Goal: Transaction & Acquisition: Subscribe to service/newsletter

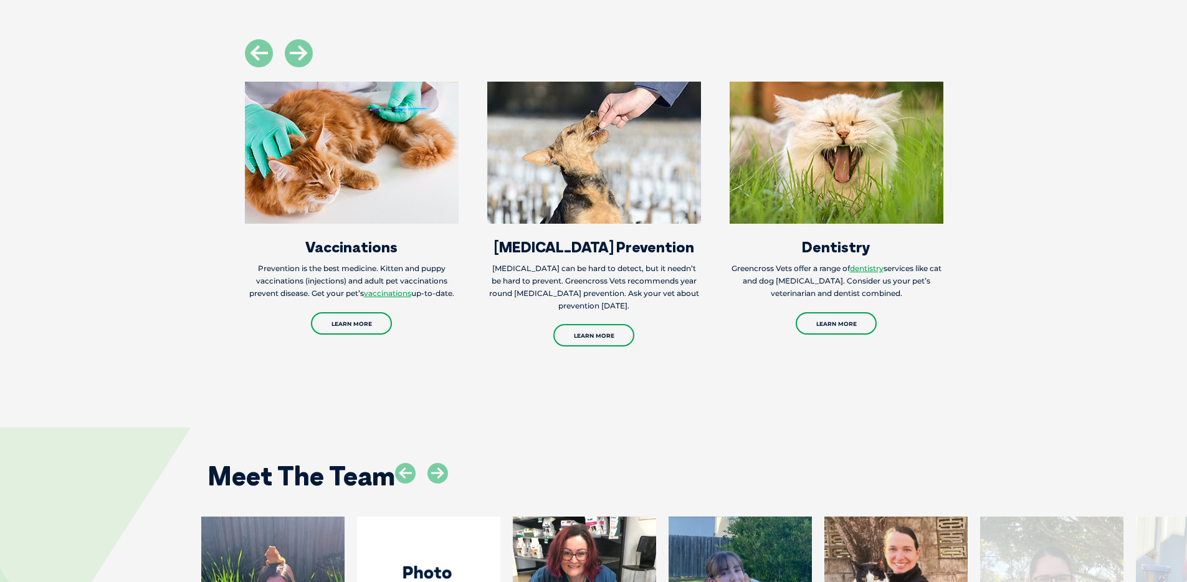
scroll to position [1345, 0]
click at [349, 324] on link "Learn More" at bounding box center [351, 322] width 81 height 22
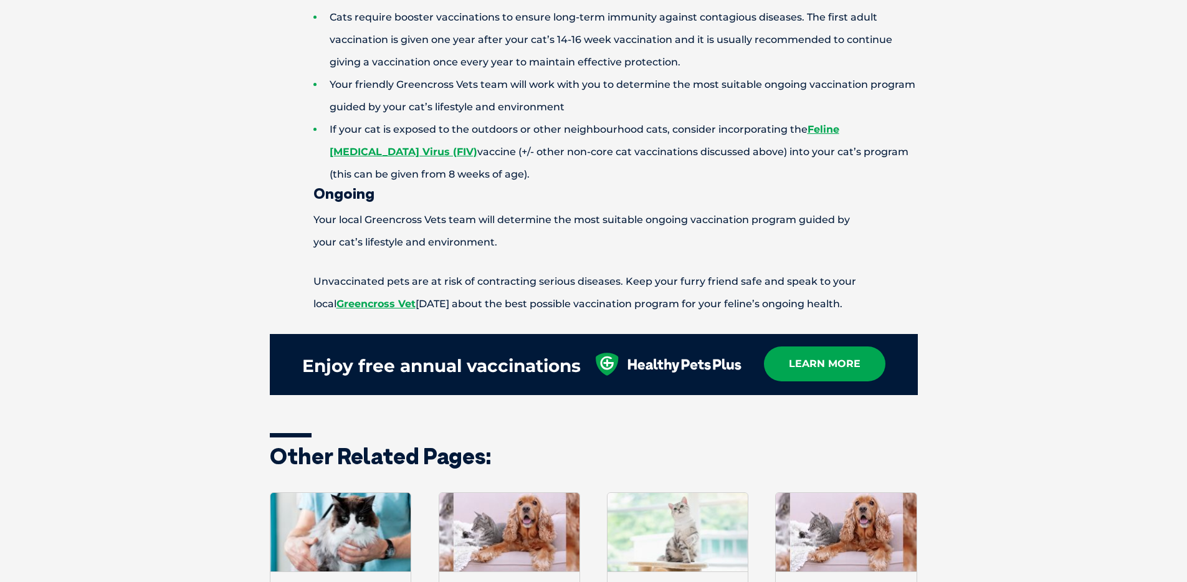
scroll to position [1471, 0]
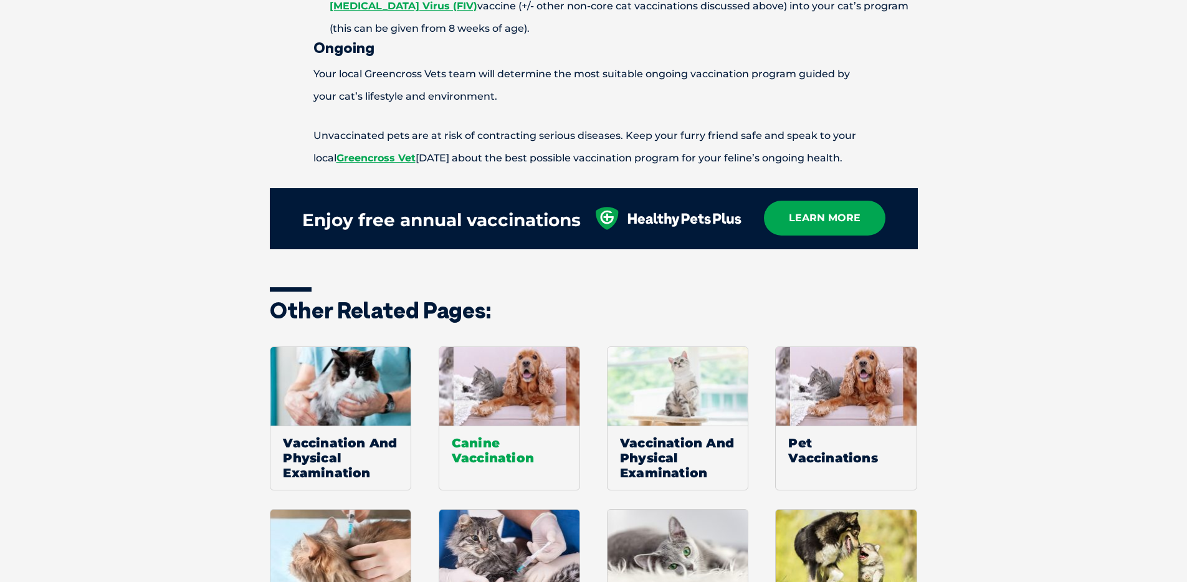
click at [524, 435] on span "Canine Vaccination" at bounding box center [509, 450] width 140 height 49
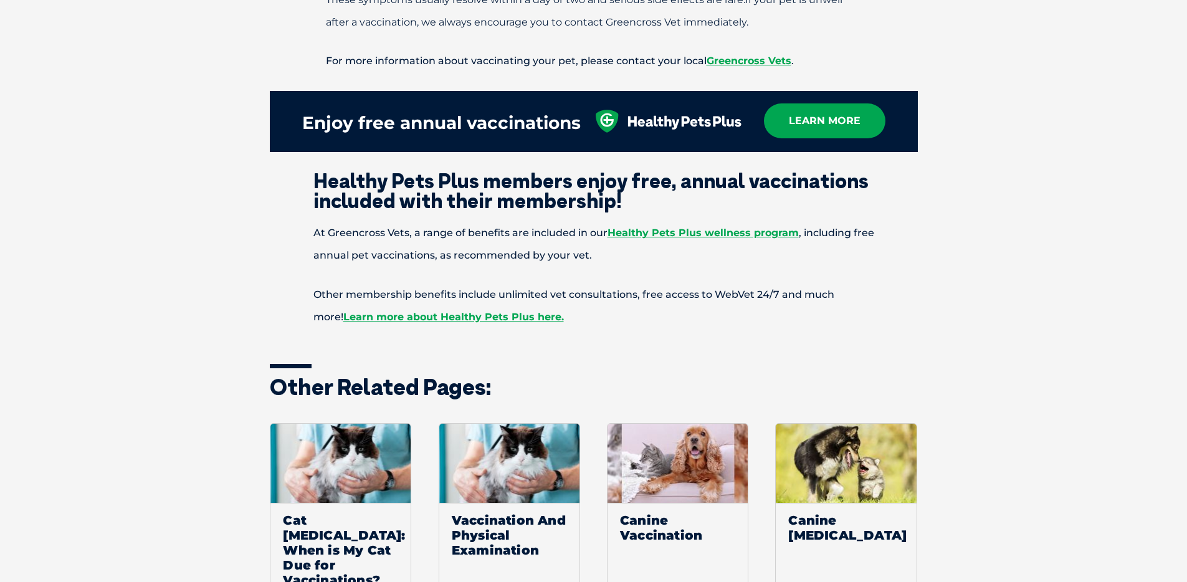
scroll to position [1542, 0]
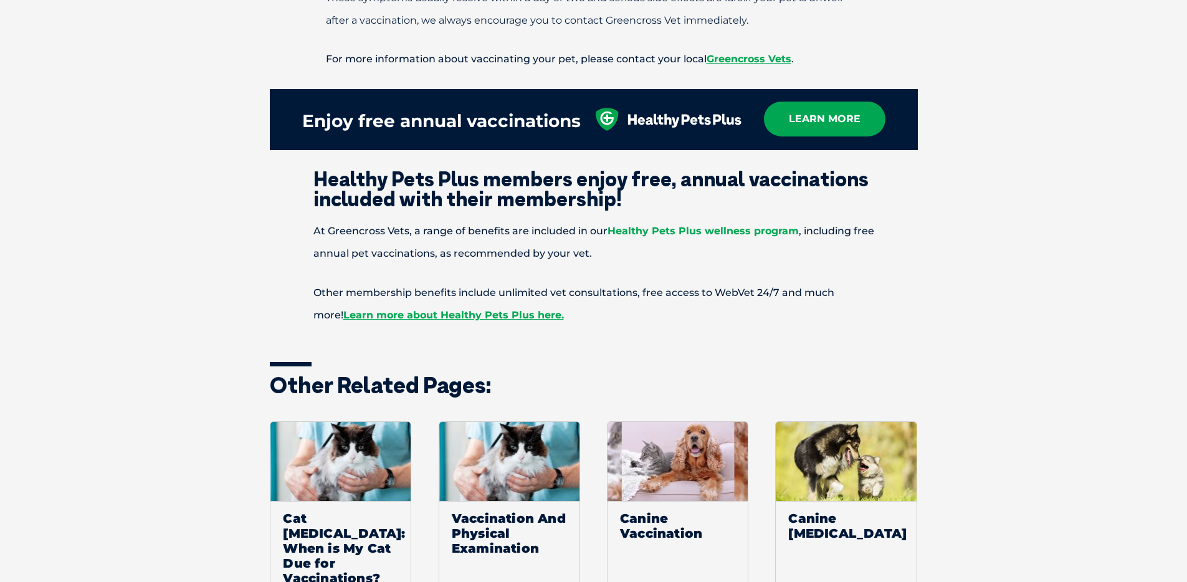
click at [701, 225] on link "Healthy Pets Plus wellness program" at bounding box center [702, 231] width 191 height 12
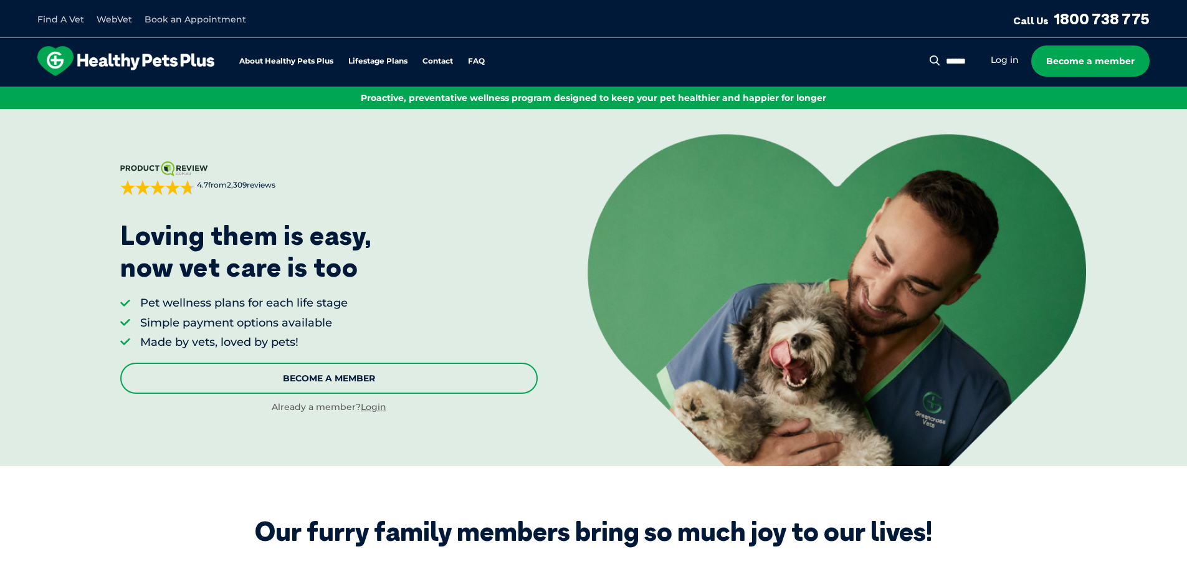
click at [378, 381] on link "Become A Member" at bounding box center [328, 378] width 417 height 31
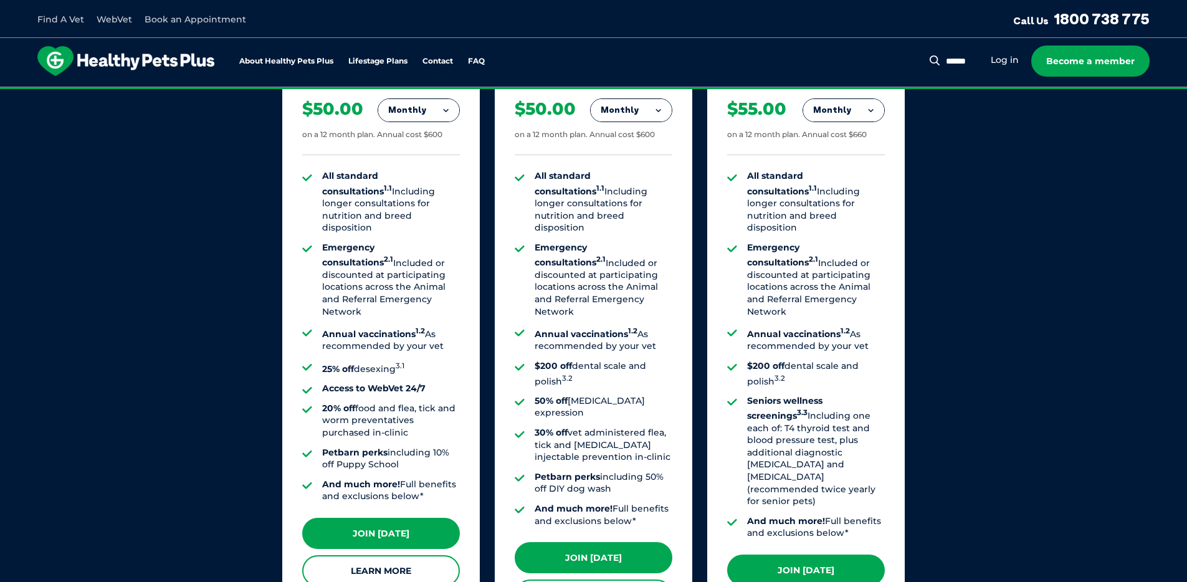
scroll to position [822, 0]
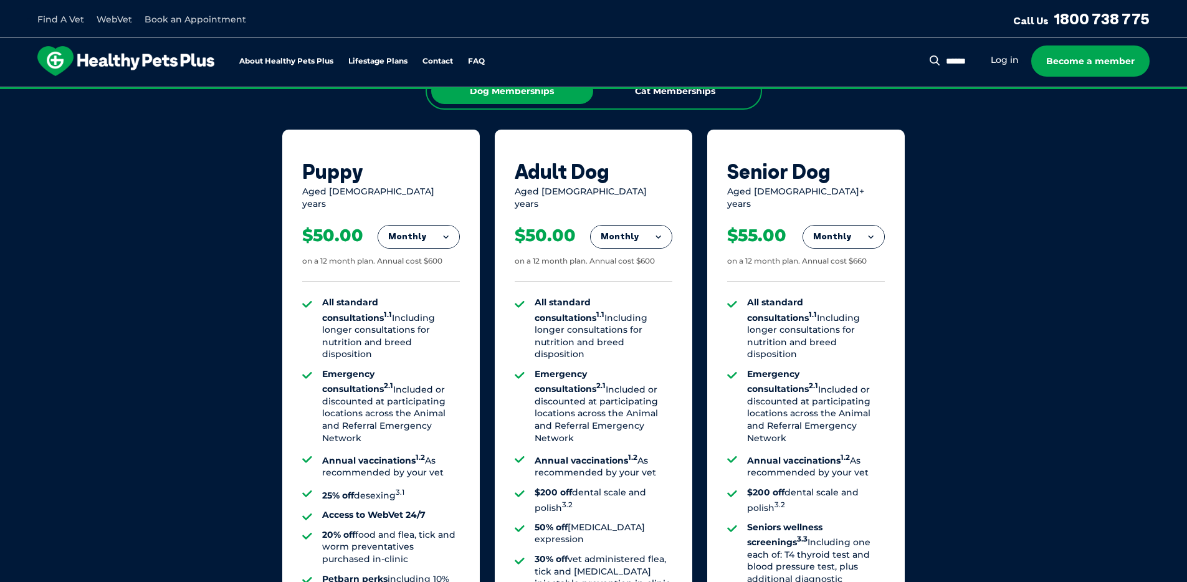
click at [413, 226] on button "Monthly" at bounding box center [418, 237] width 81 height 22
click at [416, 308] on li "Yearly" at bounding box center [418, 322] width 81 height 29
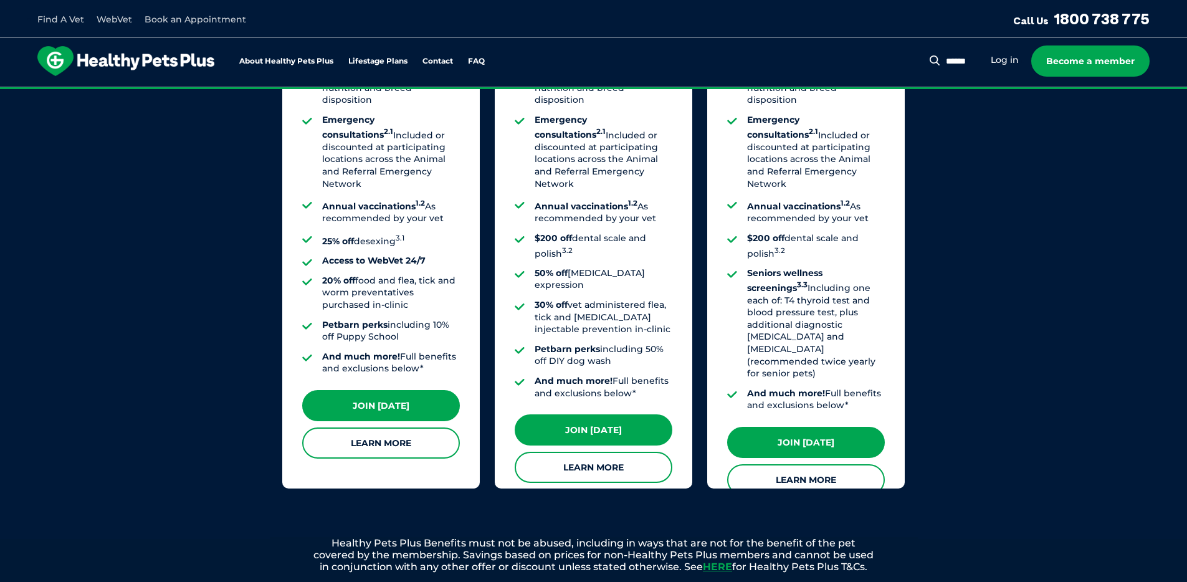
scroll to position [1083, 0]
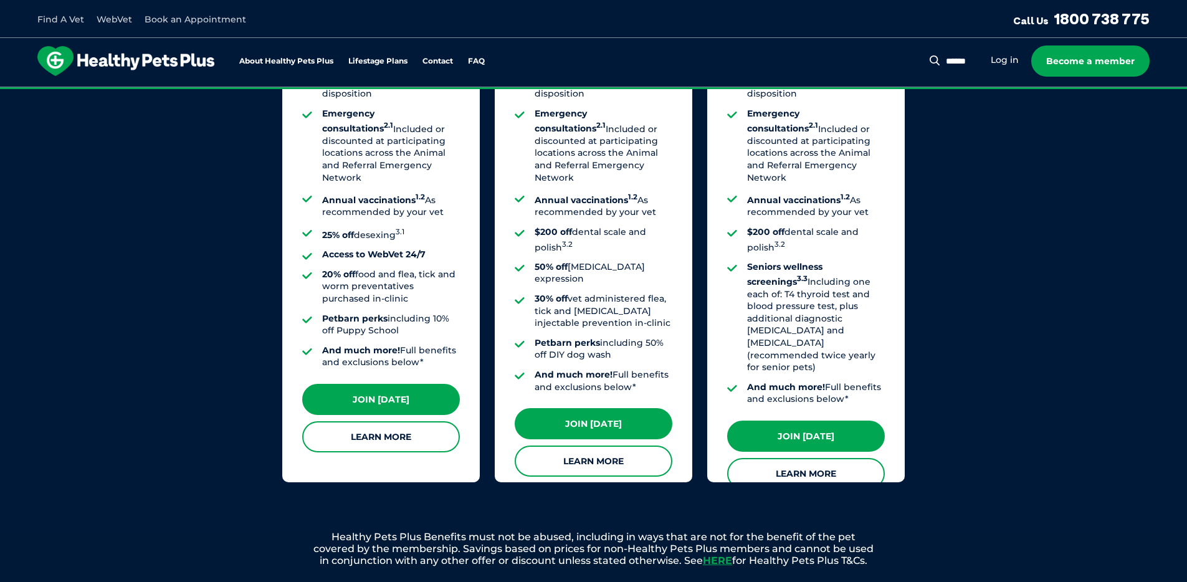
click at [388, 444] on div "Puppy Aged 0-1 years Yearly Fortnightly Monthly Yearly $23.08 on a 12 month pla…" at bounding box center [380, 175] width 197 height 613
click at [381, 435] on link "Learn More" at bounding box center [381, 436] width 158 height 31
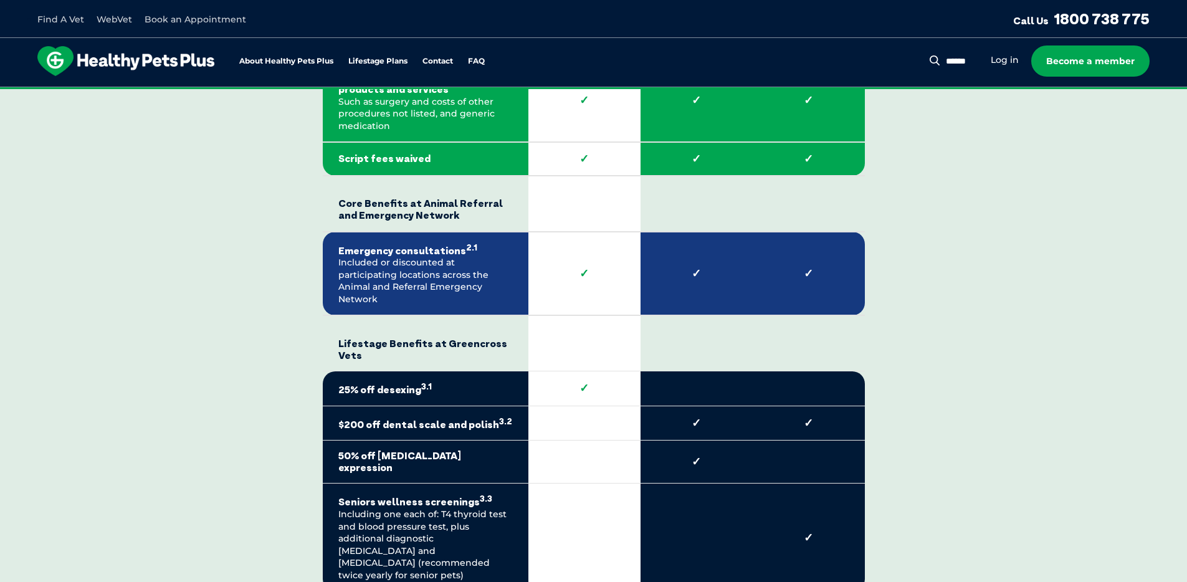
scroll to position [1864, 0]
